Goal: Information Seeking & Learning: Learn about a topic

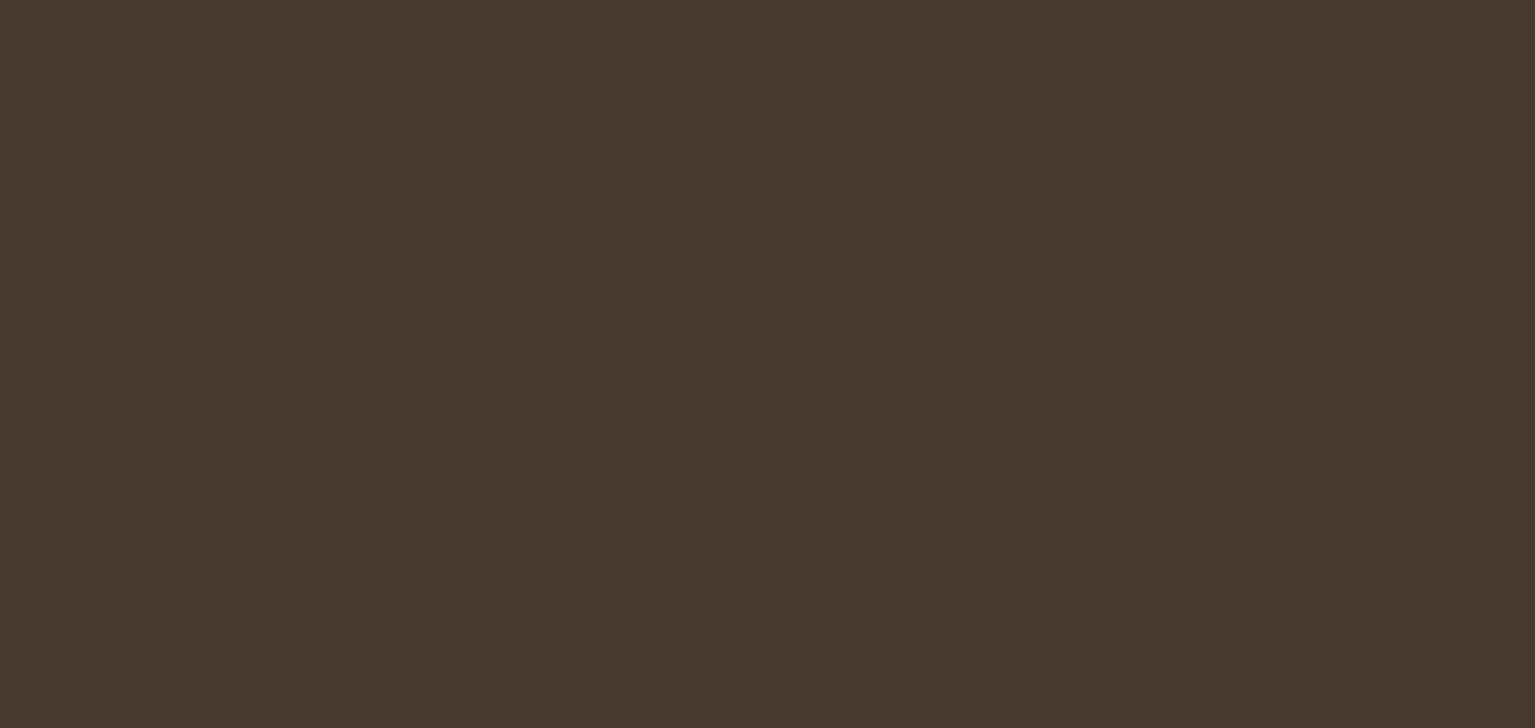
select select "es-ES"
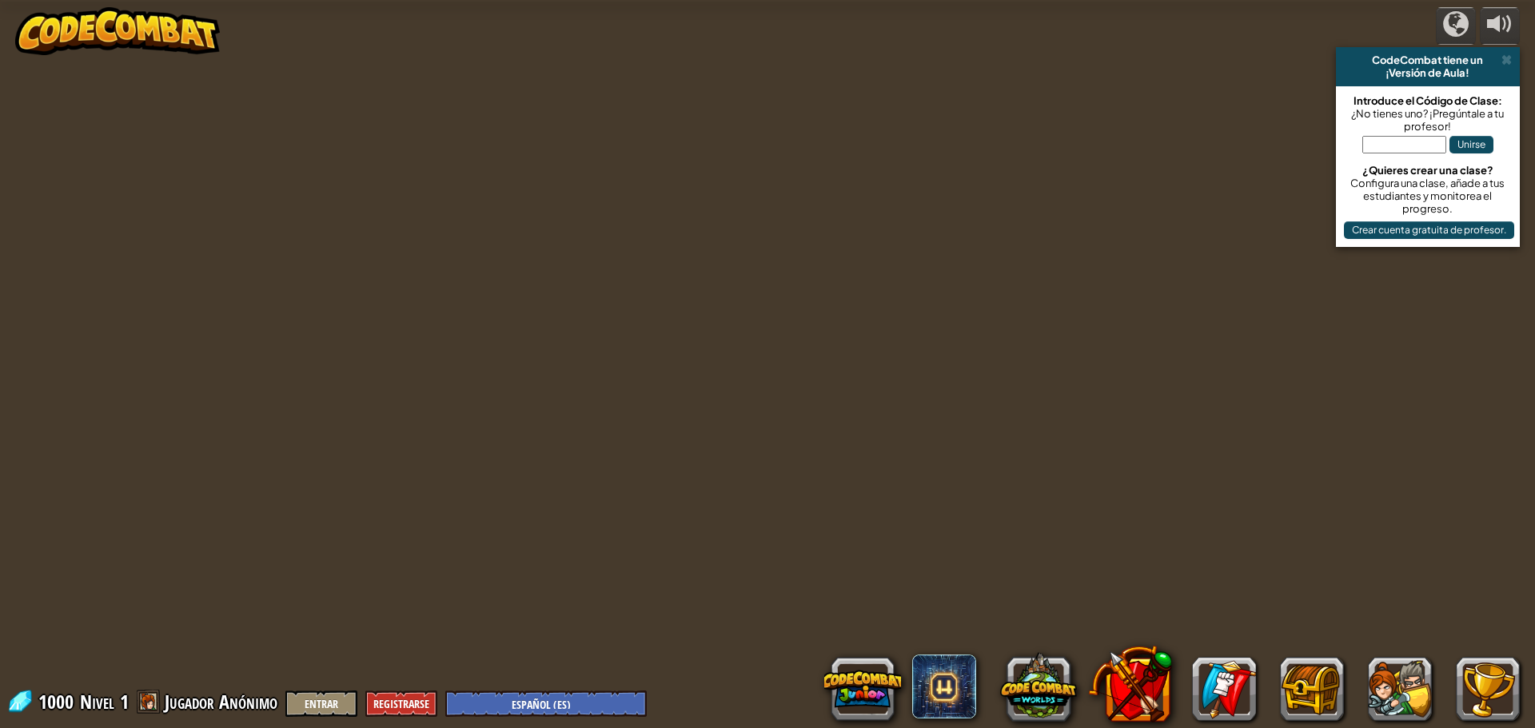
click at [541, 475] on div "powered by CodeCombat tiene un ¡Versión de Aula! Introduce el Código de Clase: …" at bounding box center [767, 364] width 1535 height 728
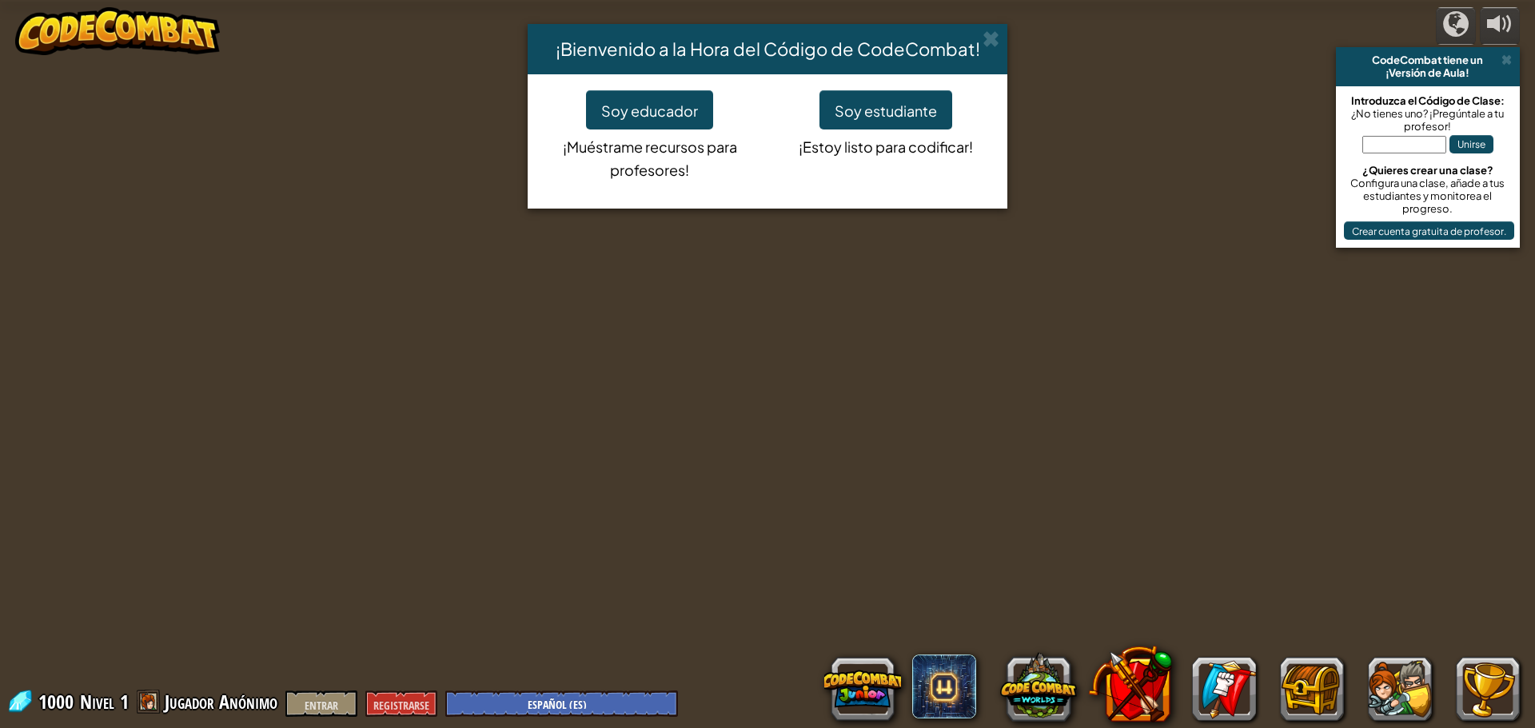
select select "es-ES"
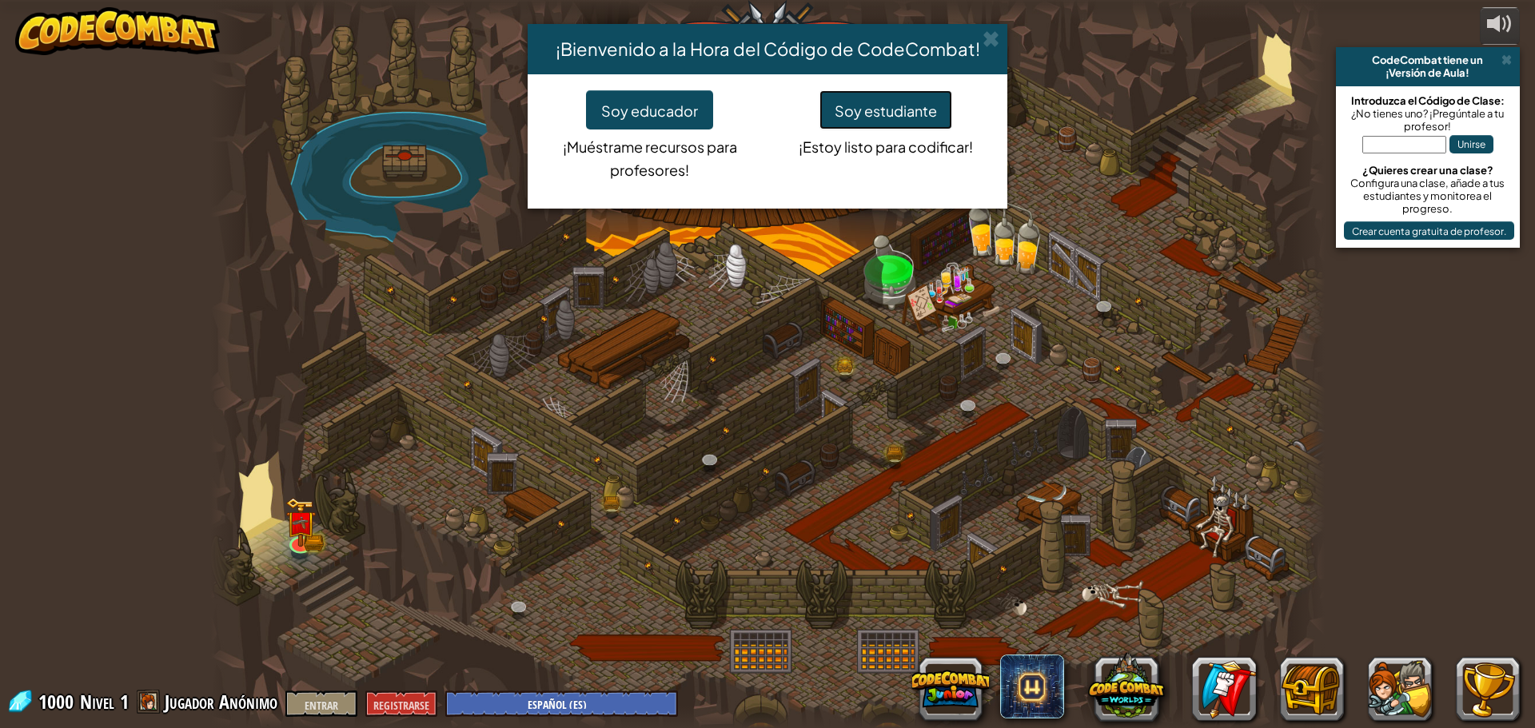
click at [917, 96] on button "Soy estudiante" at bounding box center [885, 109] width 133 height 39
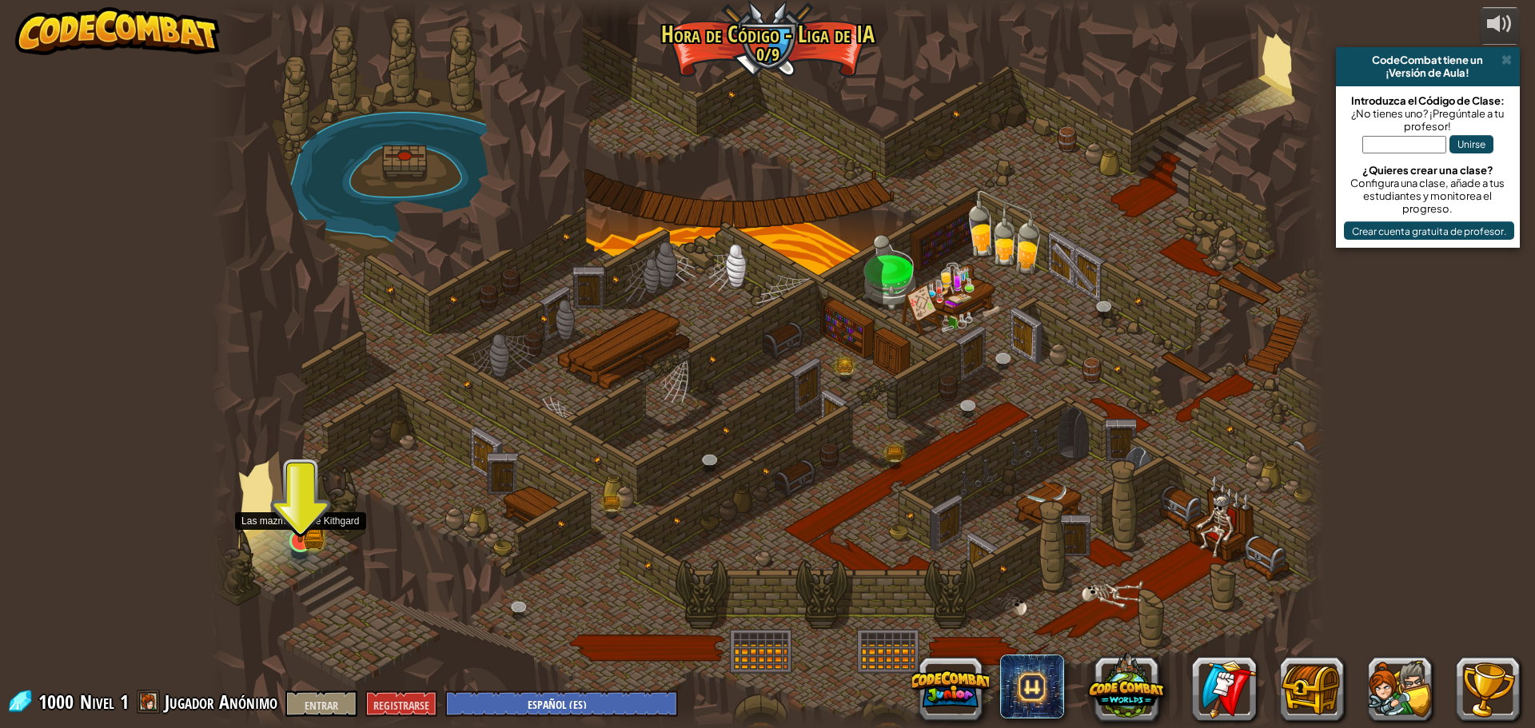
click at [317, 537] on img at bounding box center [314, 539] width 20 height 22
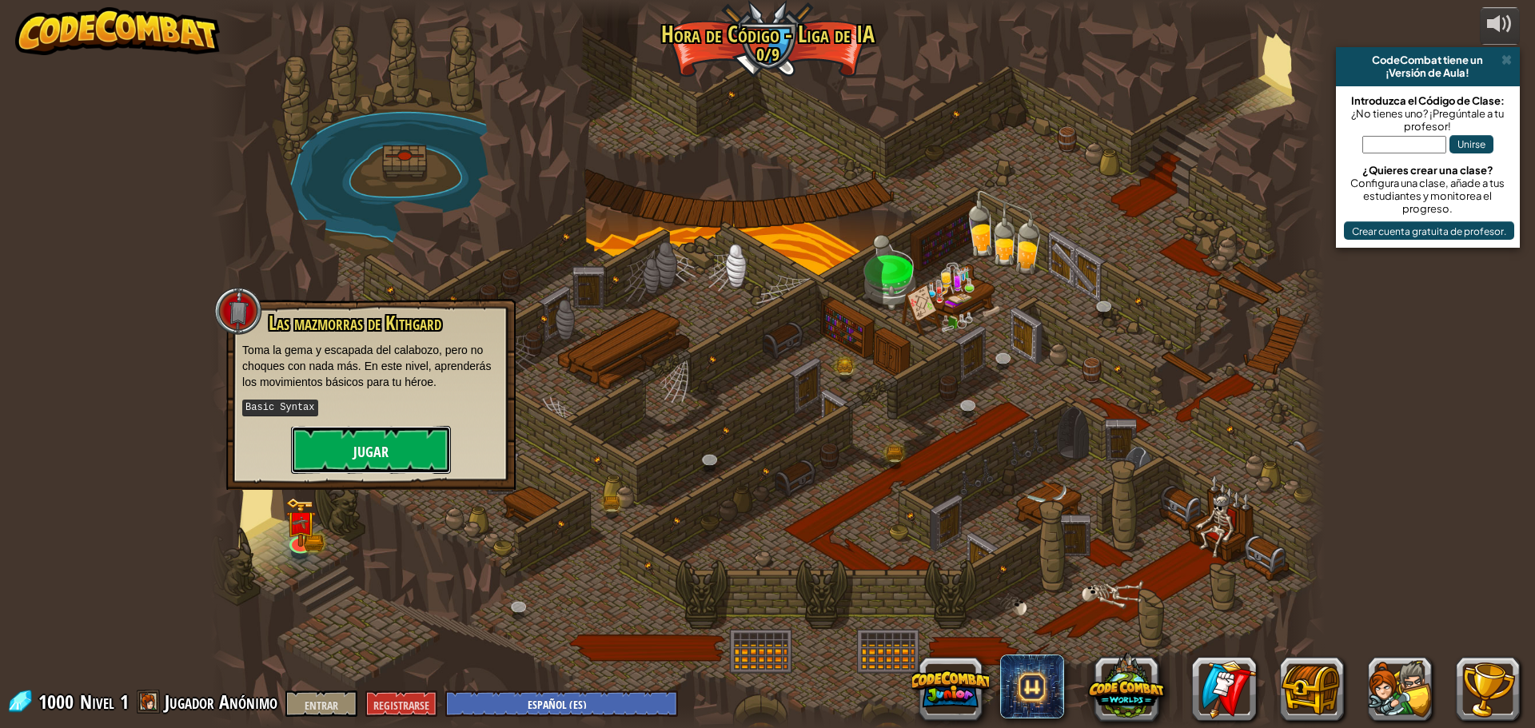
click at [422, 433] on button "Jugar" at bounding box center [371, 450] width 160 height 48
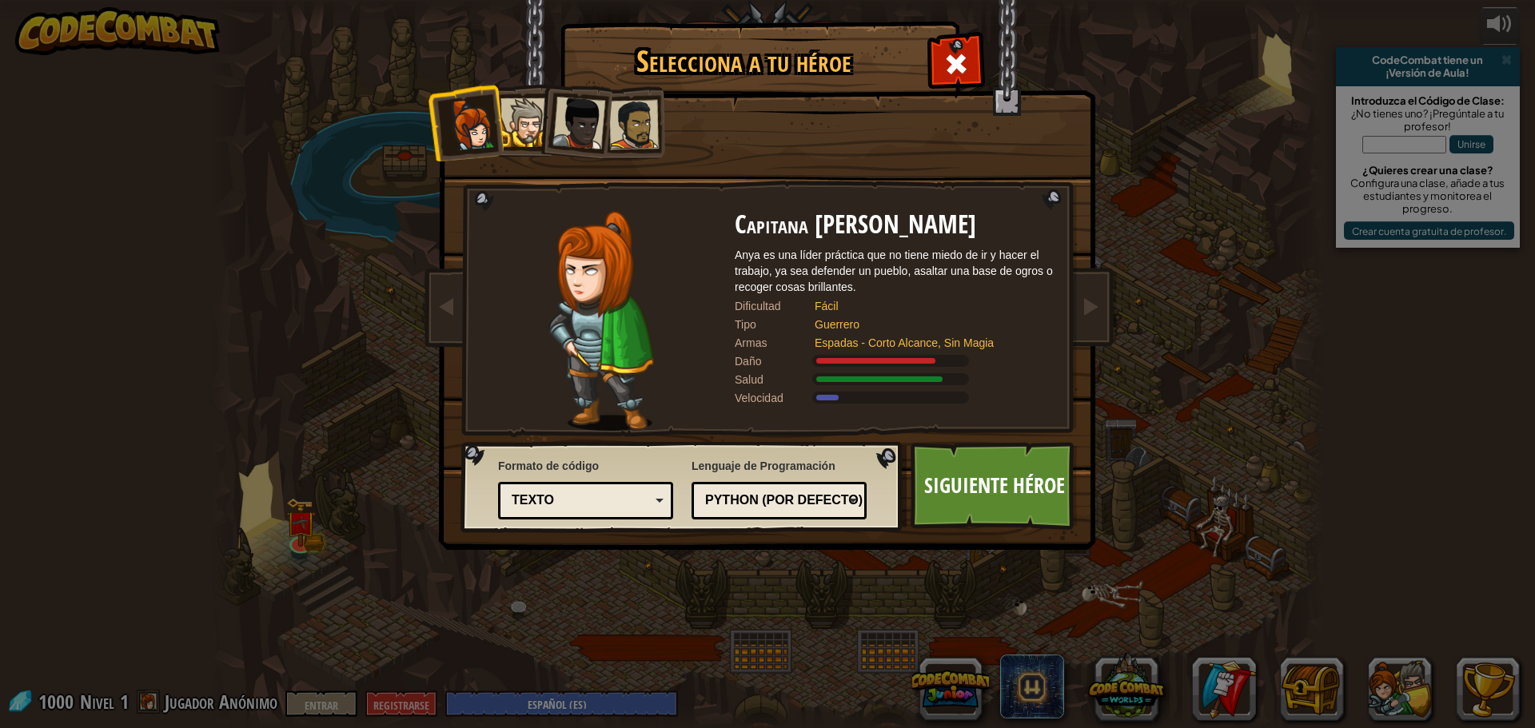
click at [524, 108] on div at bounding box center [524, 122] width 49 height 49
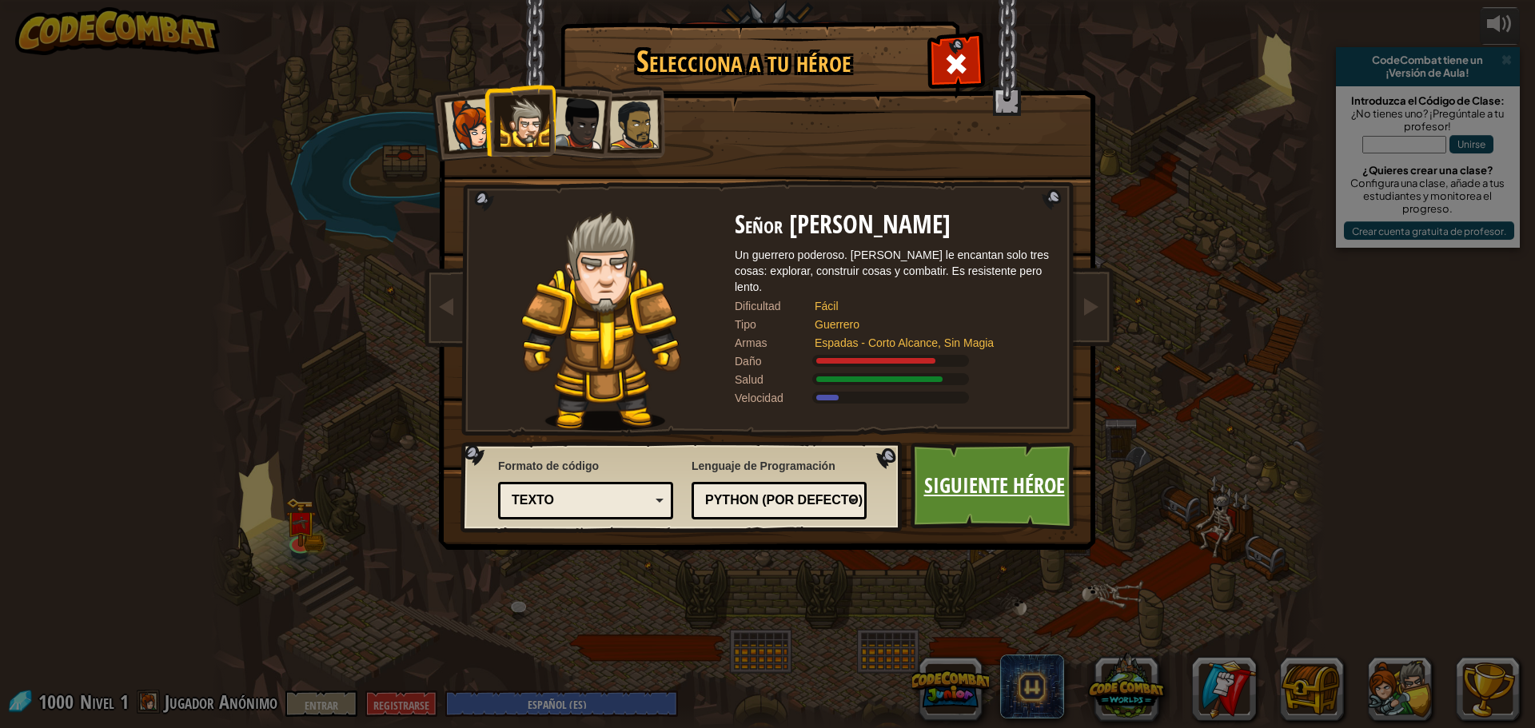
click at [943, 481] on font "Siguiente héroe" at bounding box center [994, 485] width 141 height 29
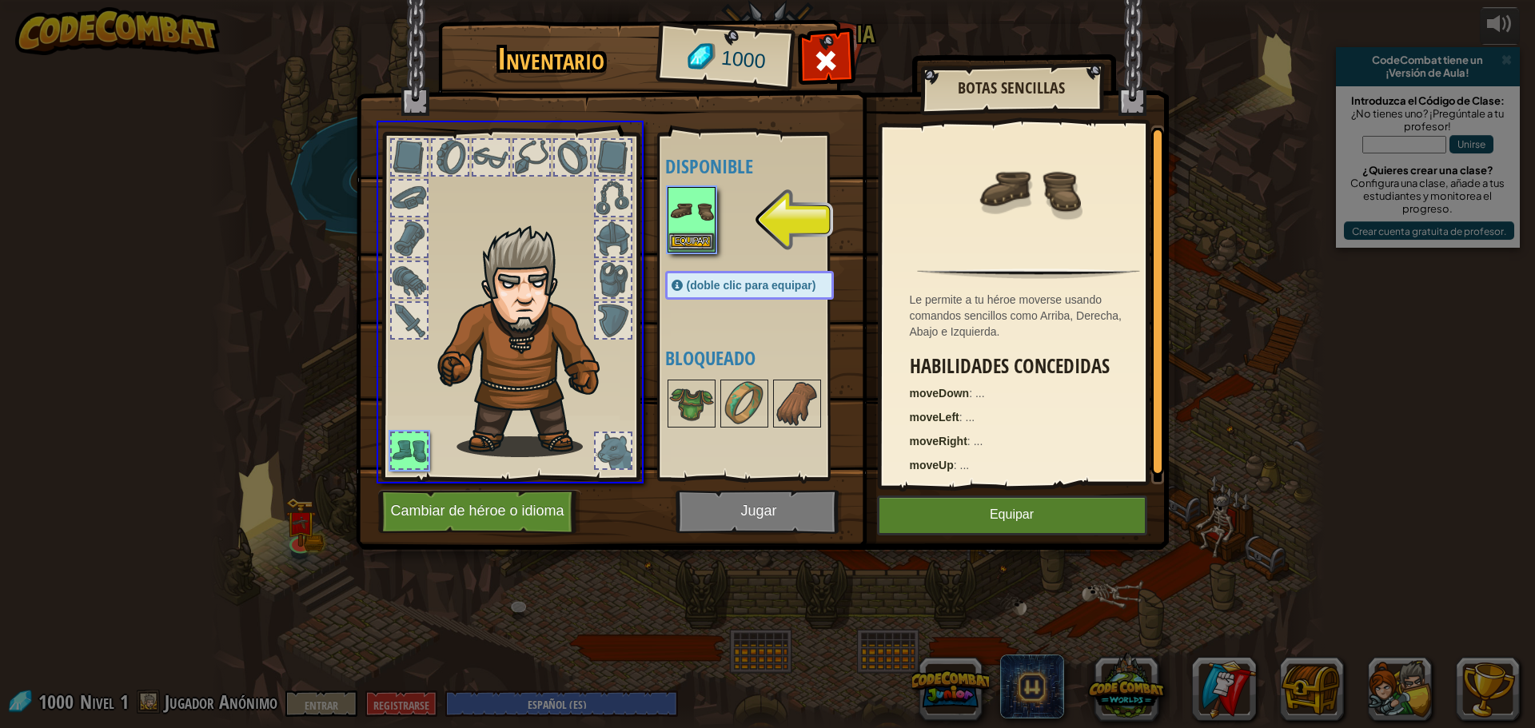
drag, startPoint x: 687, startPoint y: 229, endPoint x: 694, endPoint y: 219, distance: 11.5
click at [697, 214] on div "Inventario 1000 Disponible Equipar (doble clic para equipar) Bloqueado Botas Se…" at bounding box center [767, 364] width 1535 height 728
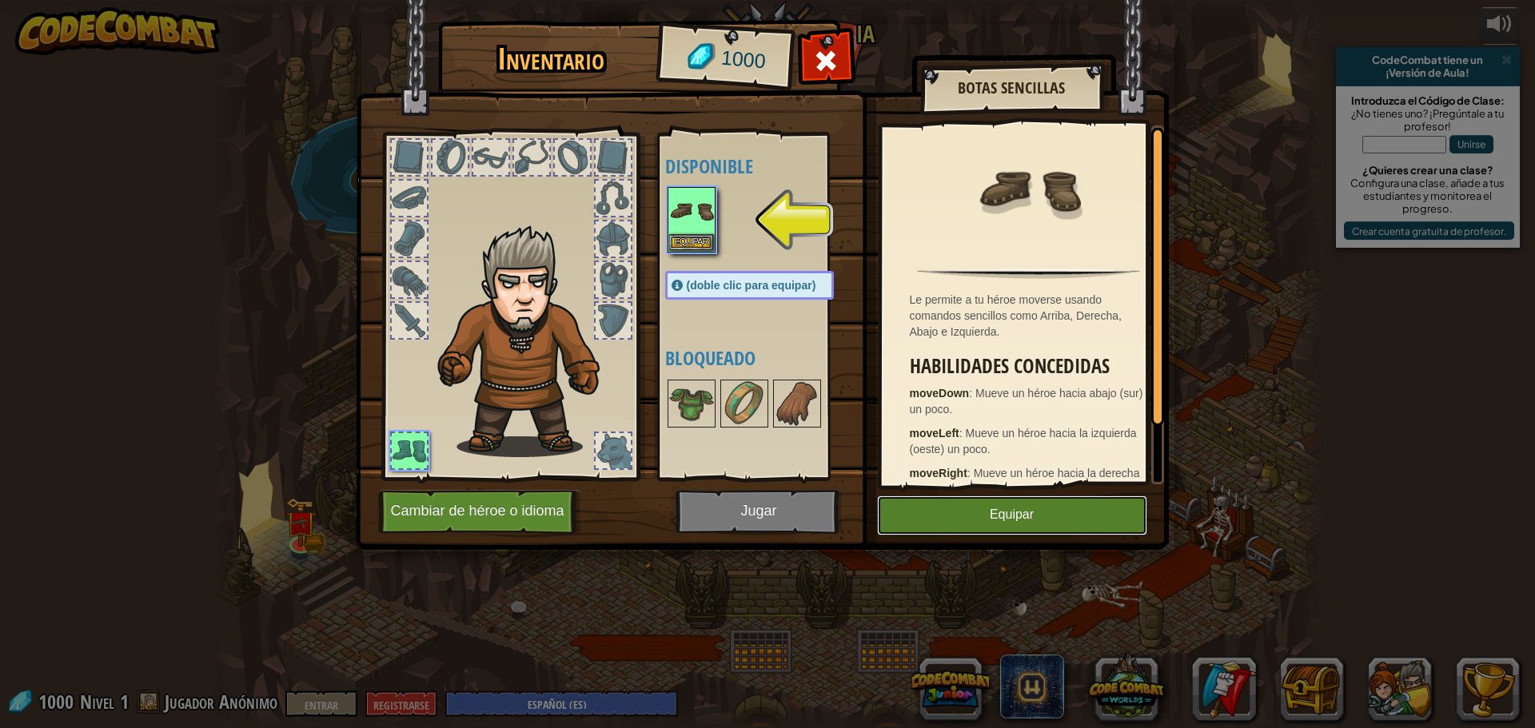
click at [908, 504] on button "Equipar" at bounding box center [1012, 516] width 270 height 40
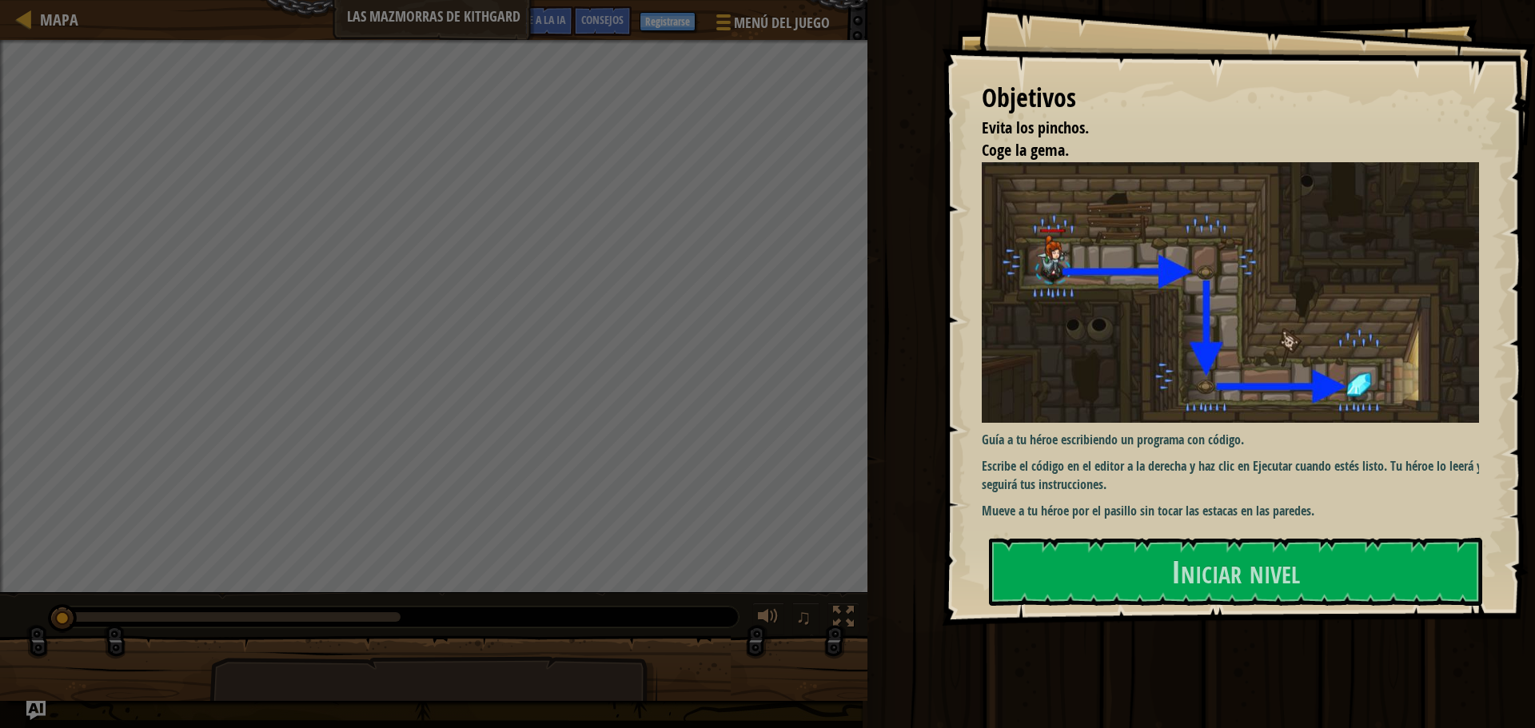
select select "es-ES"
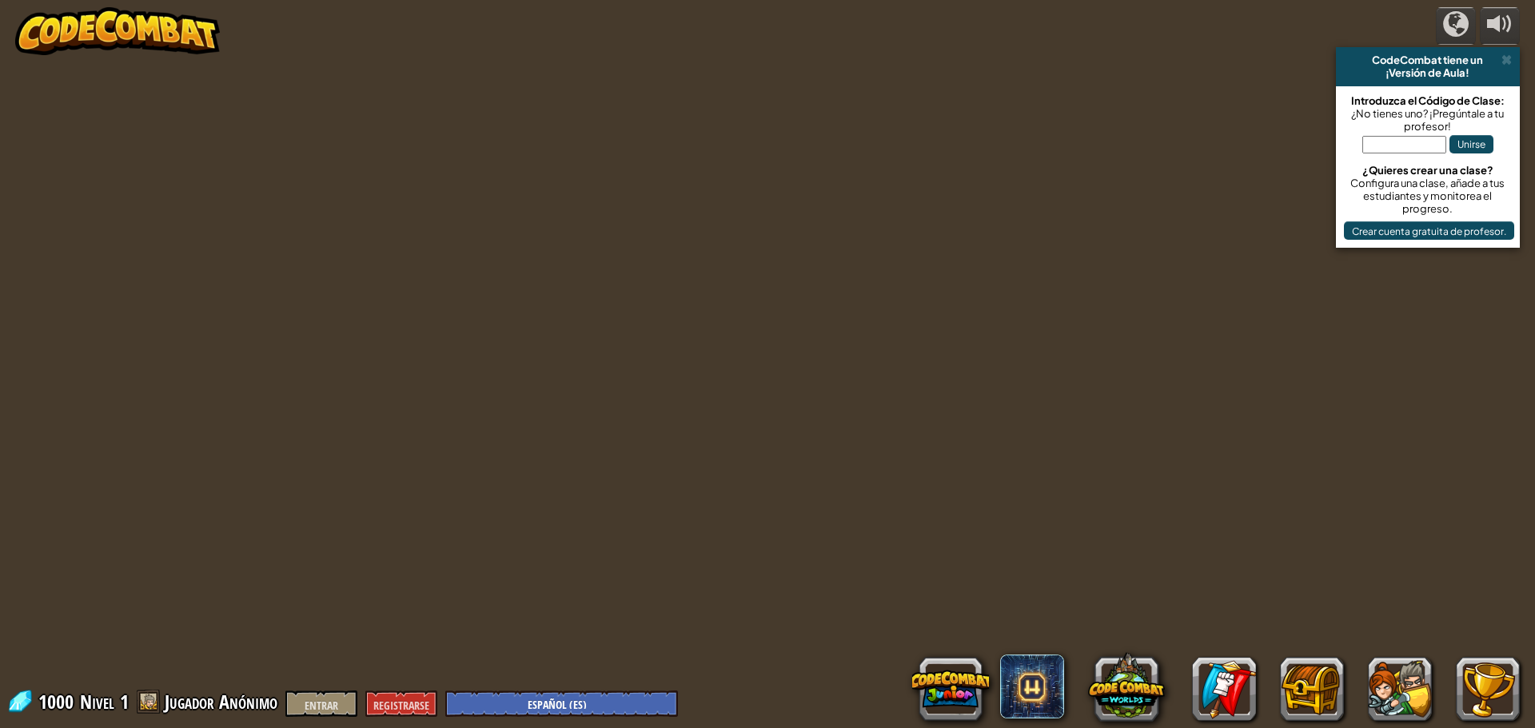
select select "es-ES"
